Goal: Task Accomplishment & Management: Complete application form

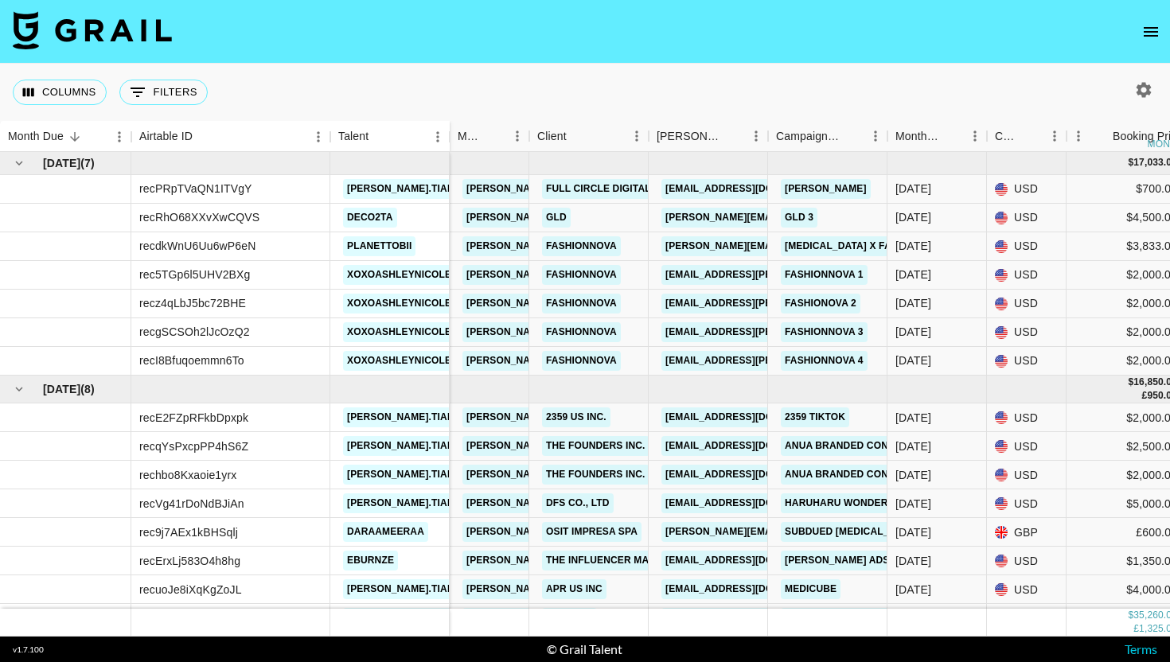
click at [1153, 29] on icon "open drawer" at bounding box center [1150, 31] width 19 height 19
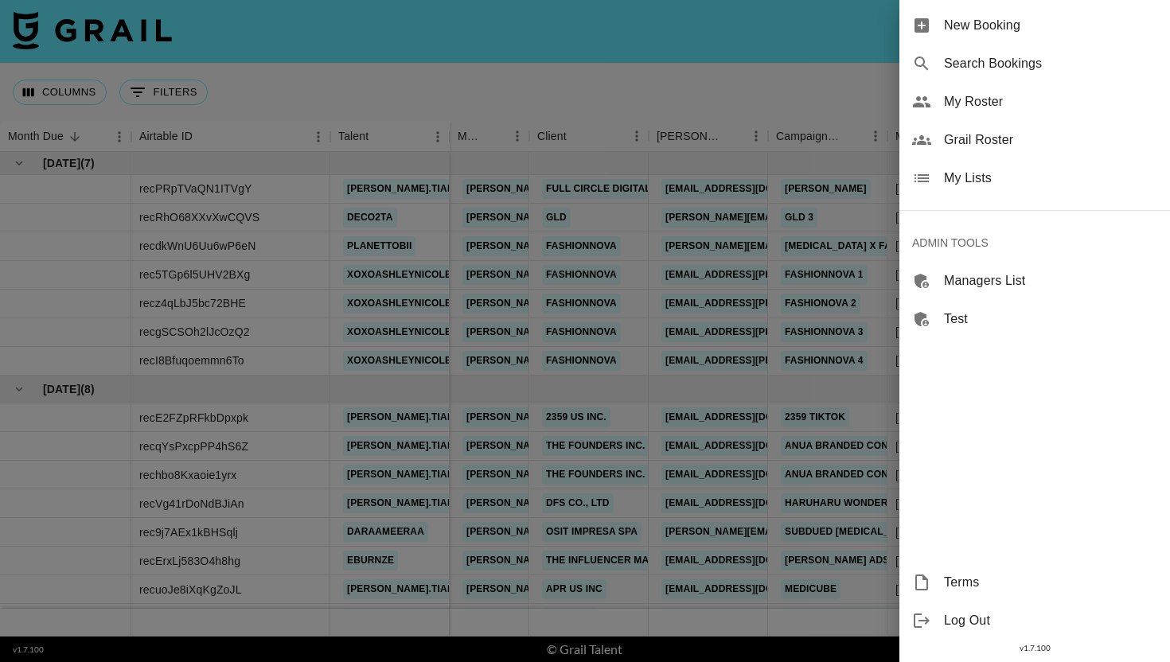
click at [1009, 61] on span "Search Bookings" at bounding box center [1050, 63] width 213 height 19
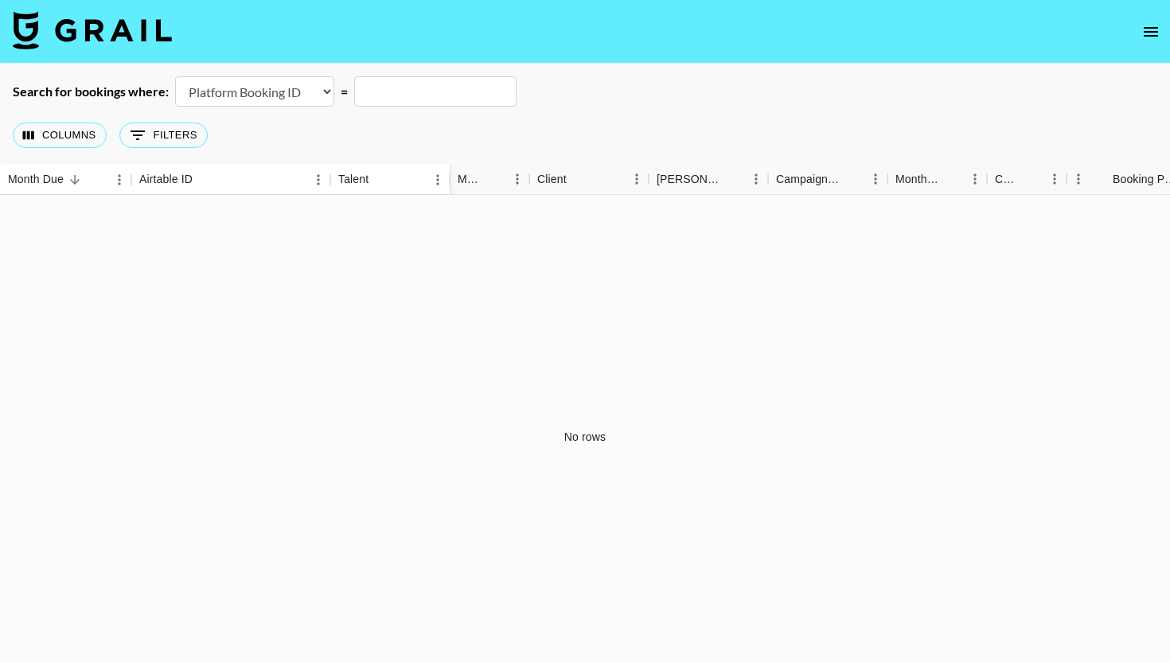
click at [282, 89] on select "Airtable Booking ID Platform Booking ID Platform Campaign ID" at bounding box center [254, 91] width 159 height 30
select select "airtableId"
click at [175, 76] on select "Airtable Booking ID Platform Booking ID Platform Campaign ID" at bounding box center [254, 91] width 159 height 30
click at [413, 92] on input "text" at bounding box center [435, 91] width 162 height 30
paste input "recxcXfqzomafTNK7"
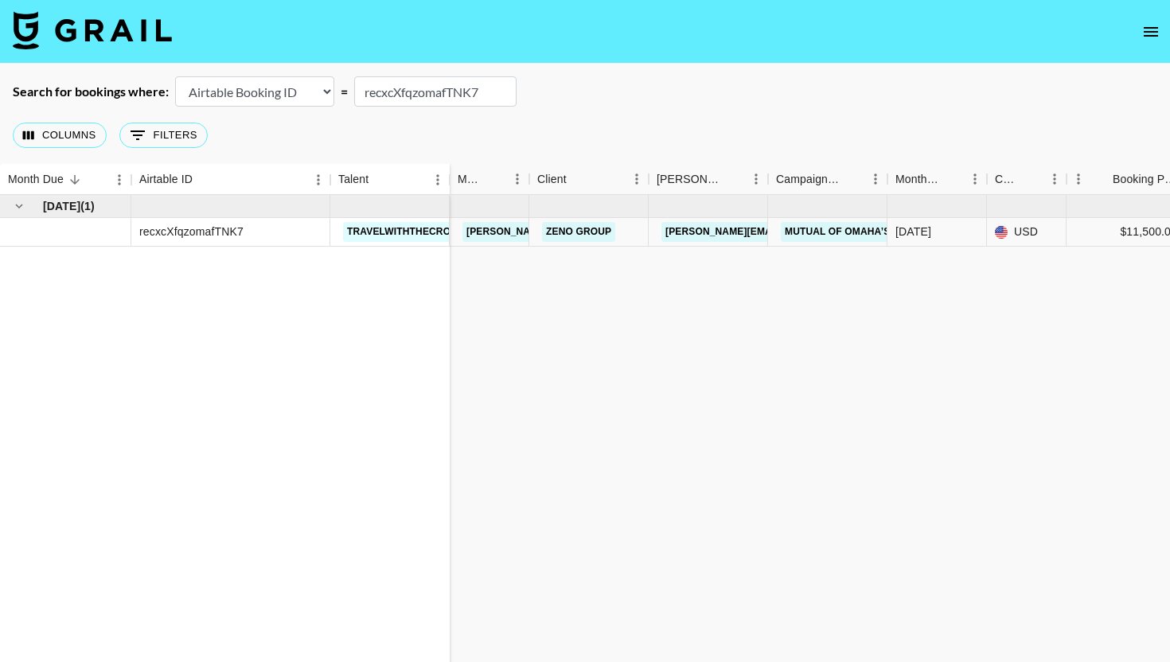
type input "recxcXfqzomafTNK7"
click at [563, 230] on link "Zeno Group" at bounding box center [578, 232] width 73 height 20
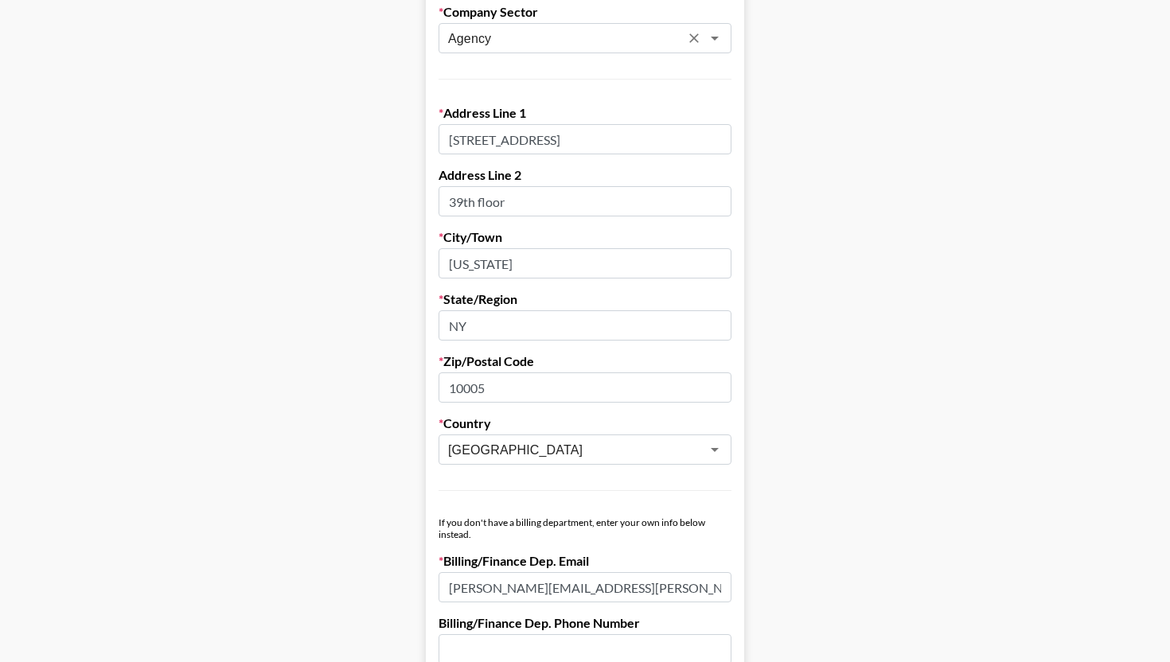
scroll to position [399, 0]
click at [492, 136] on input "[STREET_ADDRESS]" at bounding box center [584, 140] width 293 height 30
paste input "[STREET_ADDRESS][PERSON_NAME]"
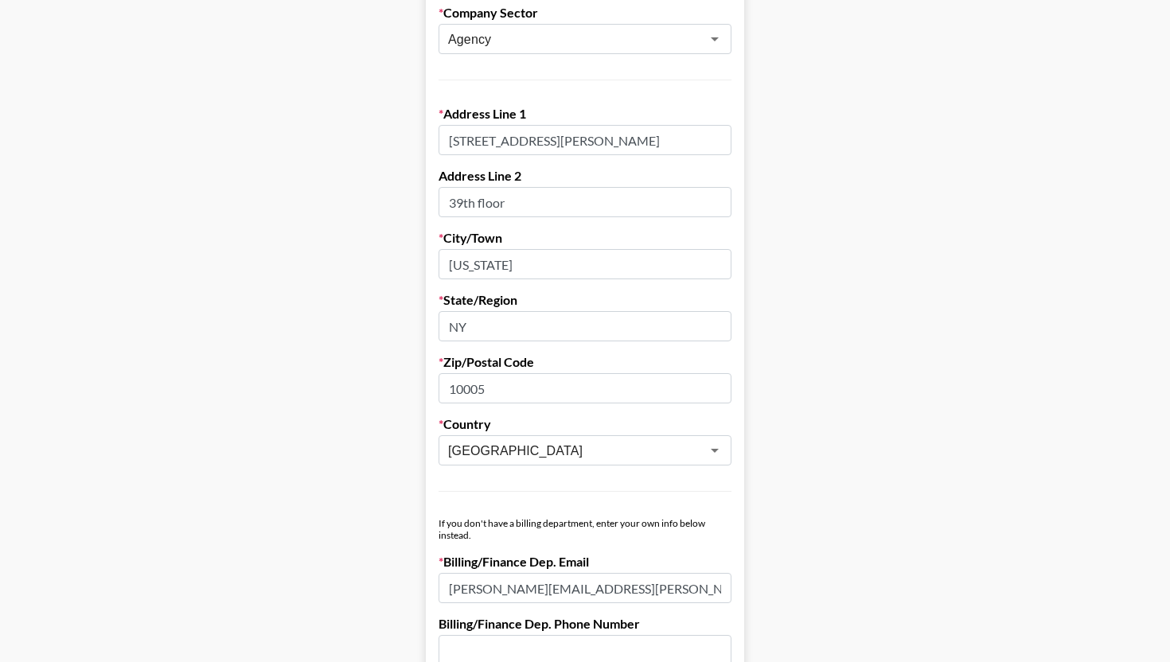
scroll to position [0, 158]
drag, startPoint x: 583, startPoint y: 138, endPoint x: 753, endPoint y: 140, distance: 169.5
click at [753, 140] on main "Send New Client Form to Client Copy Link to Client Form Company Name Zeno Group…" at bounding box center [585, 526] width 1144 height 1672
click at [696, 135] on input "[STREET_ADDRESS][PERSON_NAME]" at bounding box center [584, 140] width 293 height 30
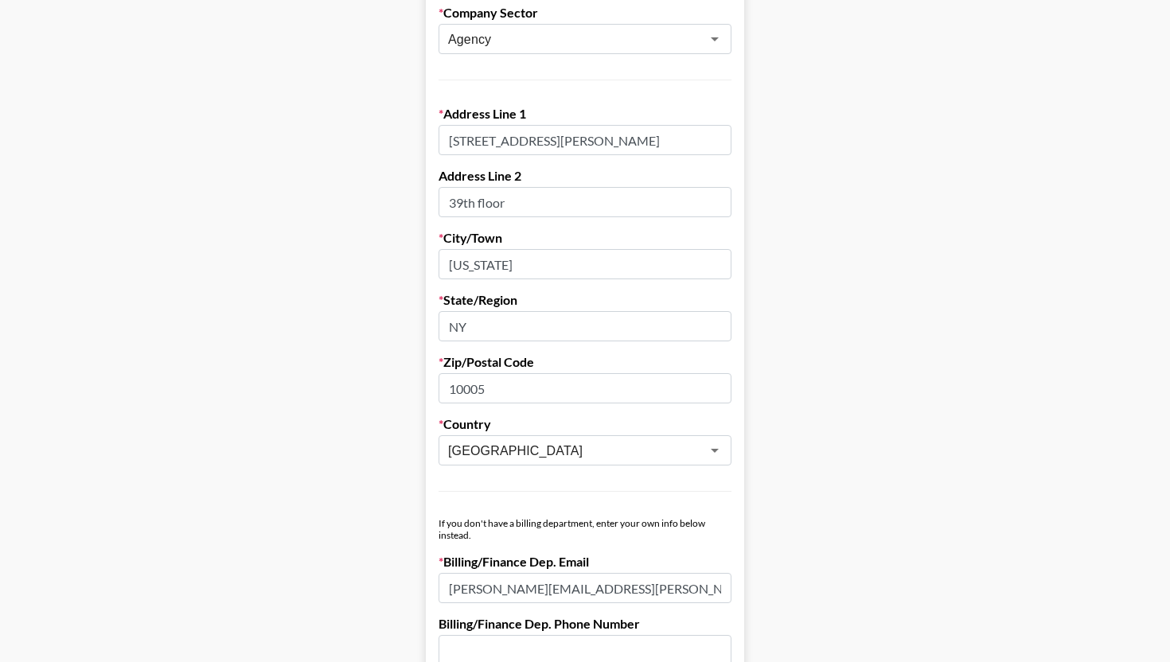
click at [696, 135] on input "[STREET_ADDRESS][PERSON_NAME]" at bounding box center [584, 140] width 293 height 30
type input "[STREET_ADDRESS][PERSON_NAME]"
click at [463, 384] on input "10005" at bounding box center [584, 388] width 293 height 30
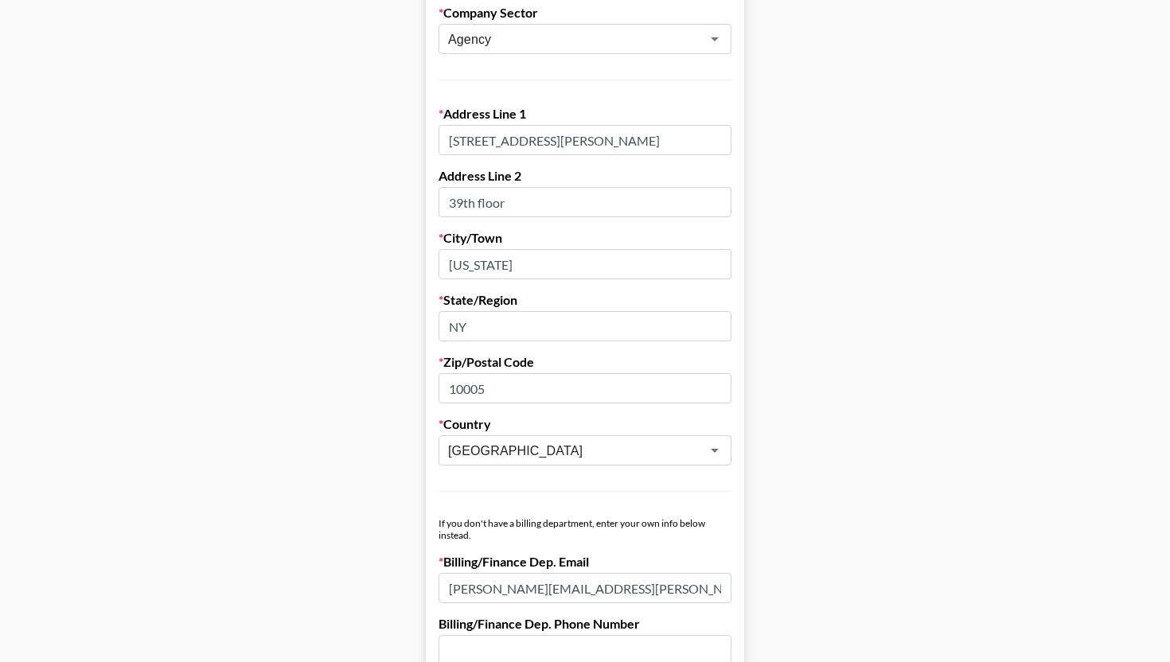
paste input "60601"
type input "60601"
click at [691, 142] on input "[STREET_ADDRESS][PERSON_NAME]" at bounding box center [584, 140] width 293 height 30
type input "[STREET_ADDRESS][PERSON_NAME],"
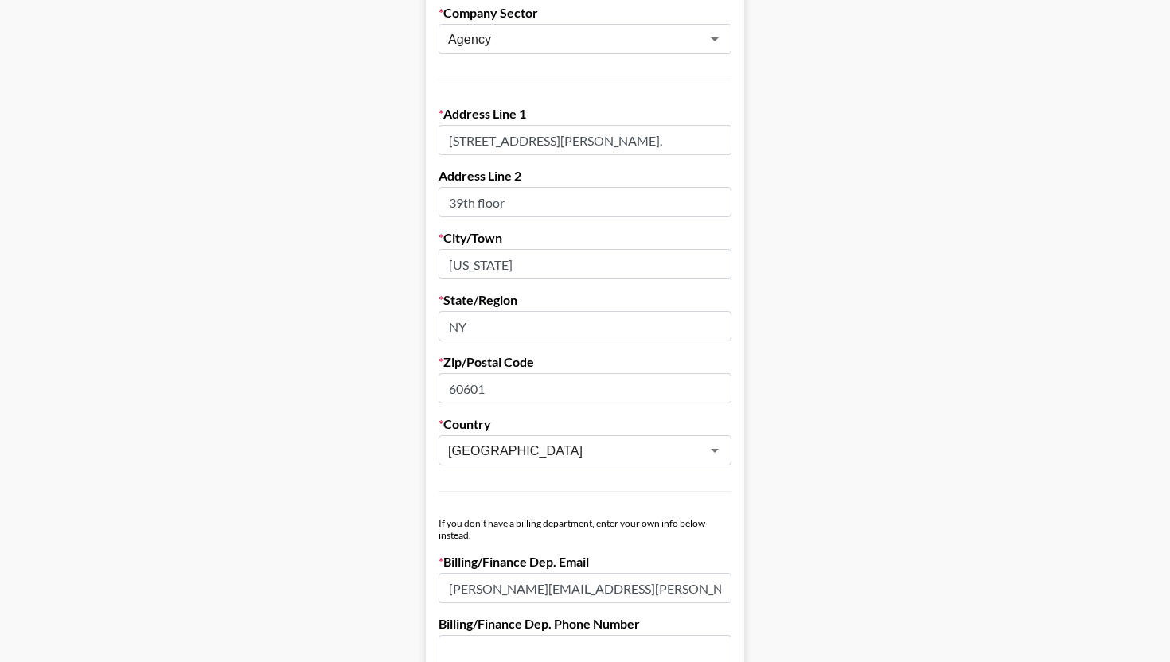
click at [455, 323] on input "NY" at bounding box center [584, 326] width 293 height 30
paste input "IL"
type input "IL"
click at [650, 143] on input "[STREET_ADDRESS][PERSON_NAME]," at bounding box center [584, 140] width 293 height 30
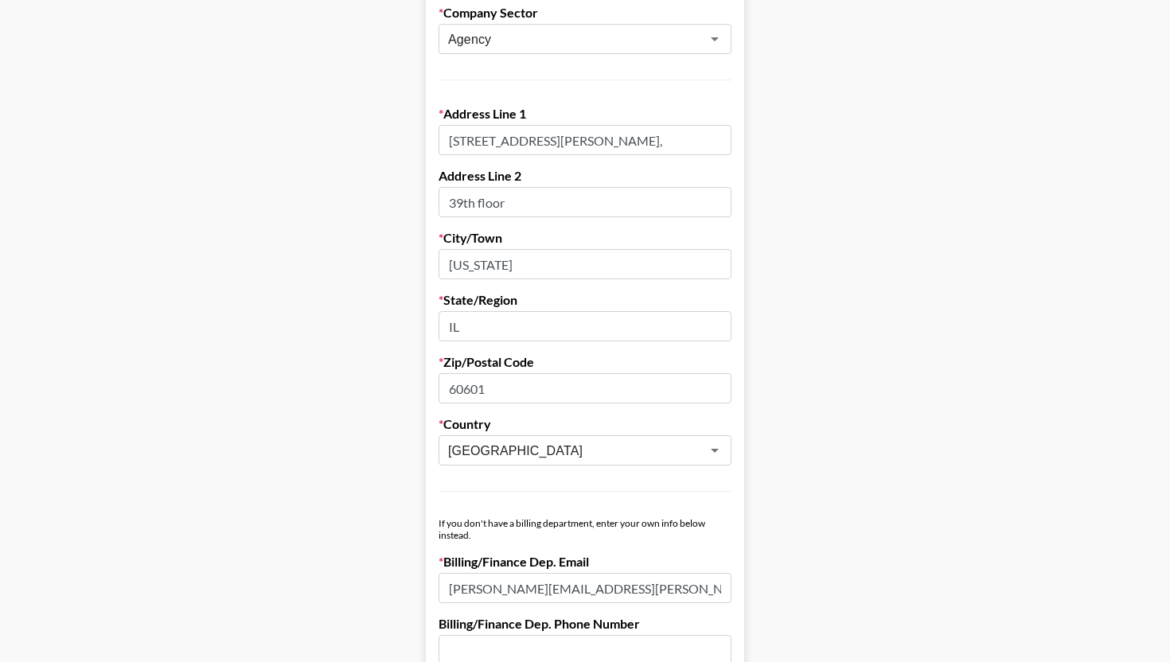
click at [650, 143] on input "[STREET_ADDRESS][PERSON_NAME]," at bounding box center [584, 140] width 293 height 30
type input "[STREET_ADDRESS][PERSON_NAME],"
click at [488, 263] on input "[US_STATE]" at bounding box center [584, 264] width 293 height 30
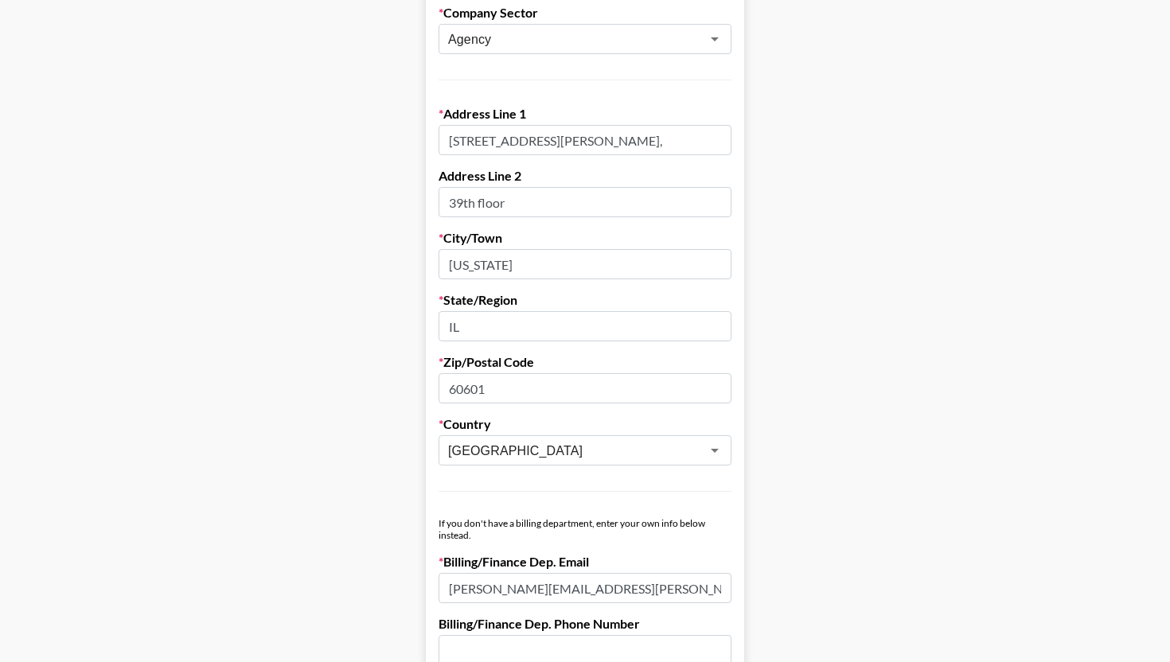
paste input "[GEOGRAPHIC_DATA]"
type input "[GEOGRAPHIC_DATA]"
drag, startPoint x: 572, startPoint y: 141, endPoint x: 715, endPoint y: 131, distance: 143.5
click at [715, 131] on input "[STREET_ADDRESS][PERSON_NAME]," at bounding box center [584, 140] width 293 height 30
click at [600, 150] on input "[STREET_ADDRESS][PERSON_NAME]," at bounding box center [584, 140] width 293 height 30
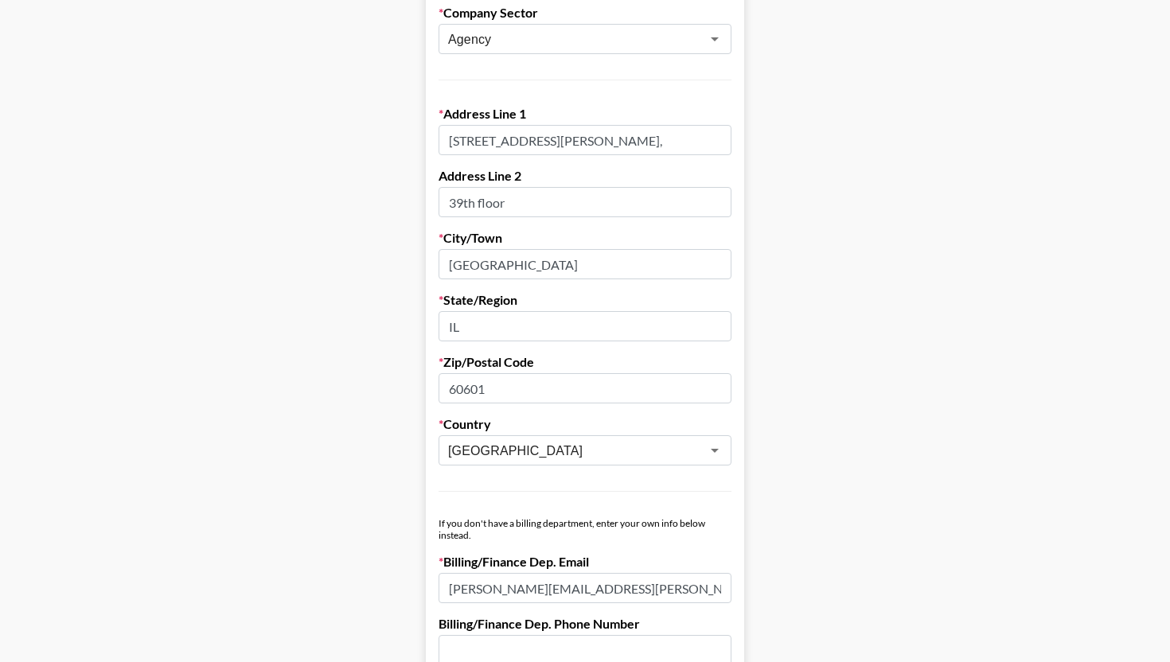
drag, startPoint x: 572, startPoint y: 142, endPoint x: 669, endPoint y: 142, distance: 97.1
click at [669, 142] on input "[STREET_ADDRESS][PERSON_NAME]," at bounding box center [584, 140] width 293 height 30
type input "[STREET_ADDRESS][PERSON_NAME]"
click at [488, 205] on input "39th floor" at bounding box center [584, 202] width 293 height 30
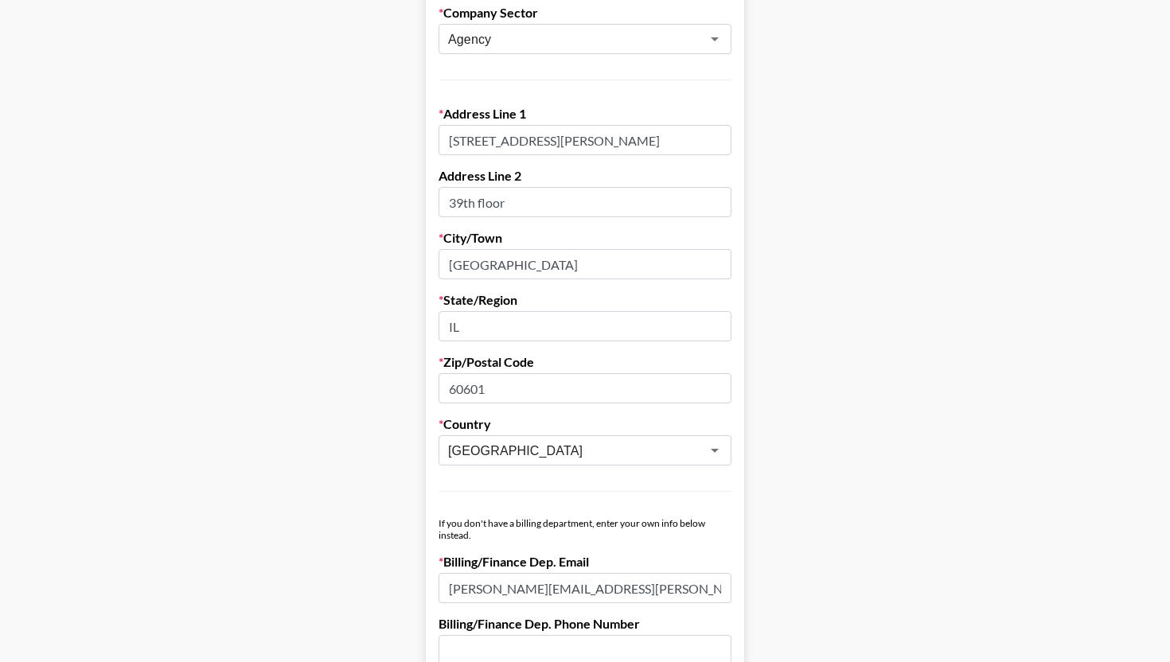
click at [488, 205] on input "39th floor" at bounding box center [584, 202] width 293 height 30
paste input ", 30th Floor,"
type input "30th Floor"
click at [874, 366] on main "Send New Client Form to Client Copy Link to Client Form Company Name Zeno Group…" at bounding box center [585, 526] width 1144 height 1672
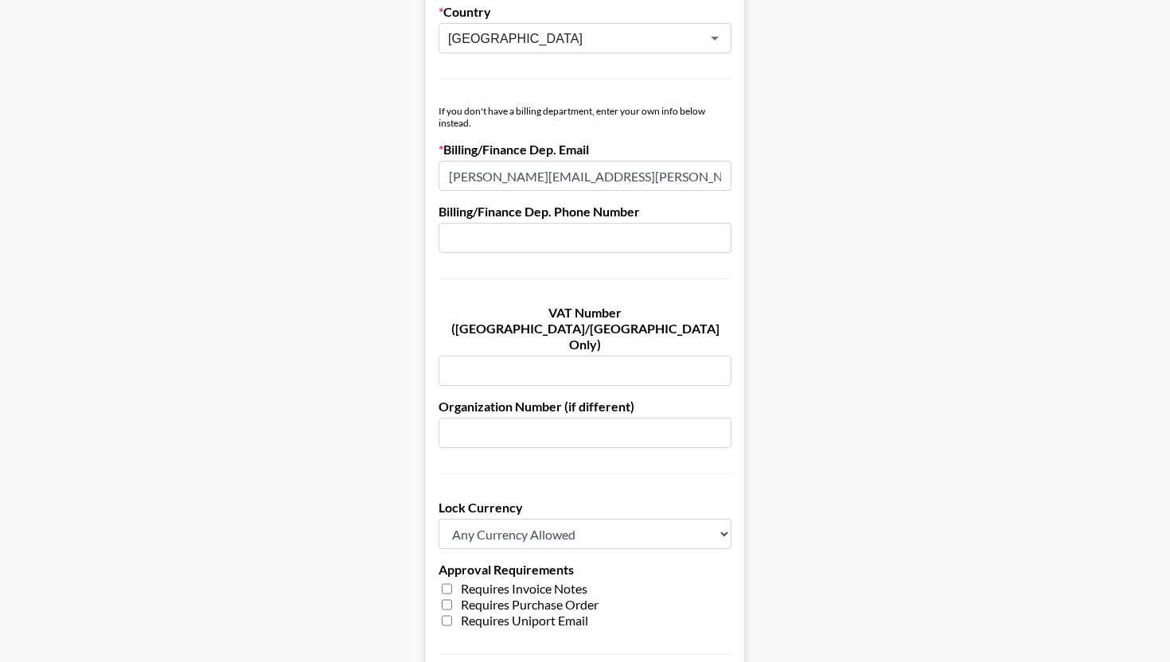
scroll to position [1156, 0]
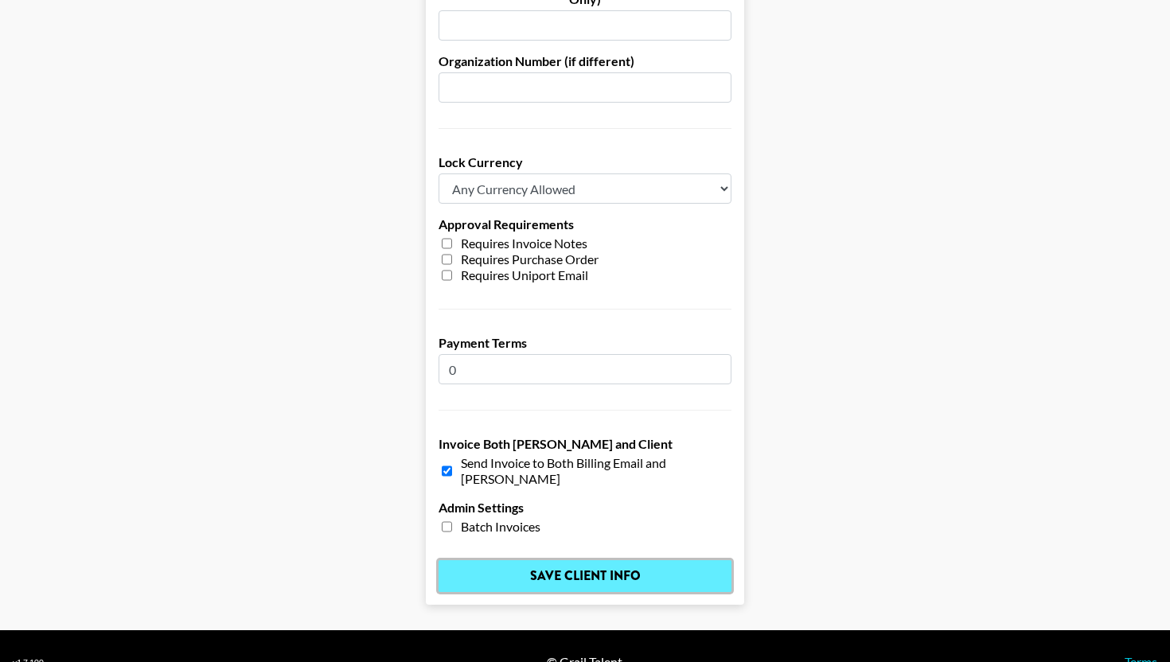
click at [589, 560] on input "Save Client Info" at bounding box center [584, 576] width 293 height 32
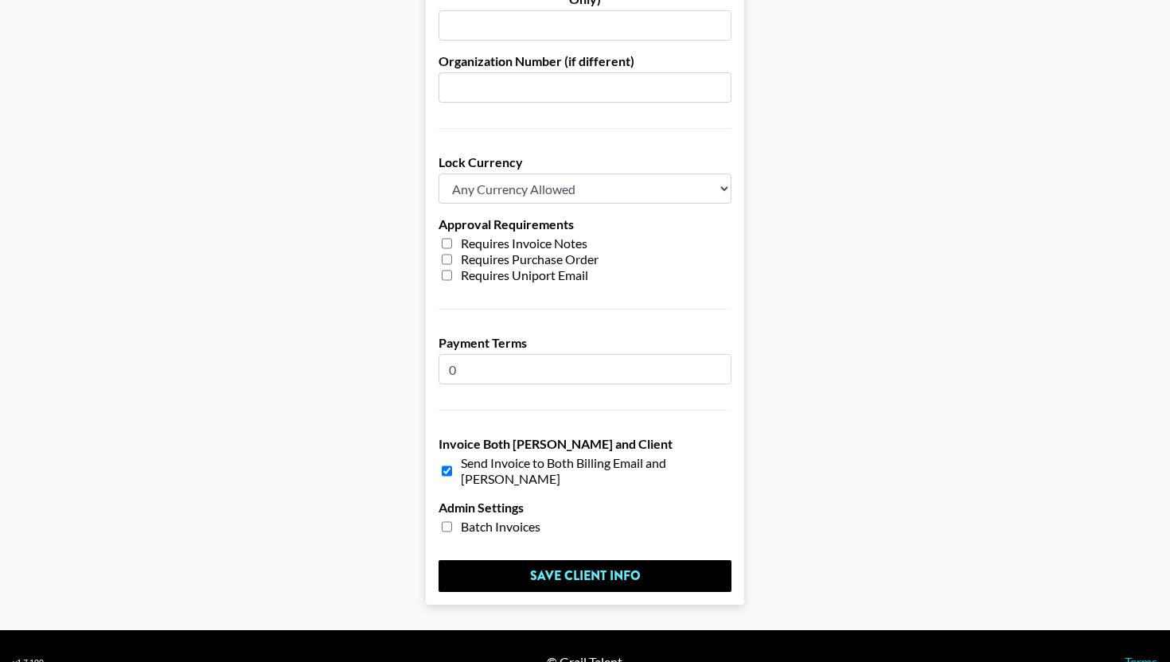
scroll to position [0, 0]
